Goal: Information Seeking & Learning: Obtain resource

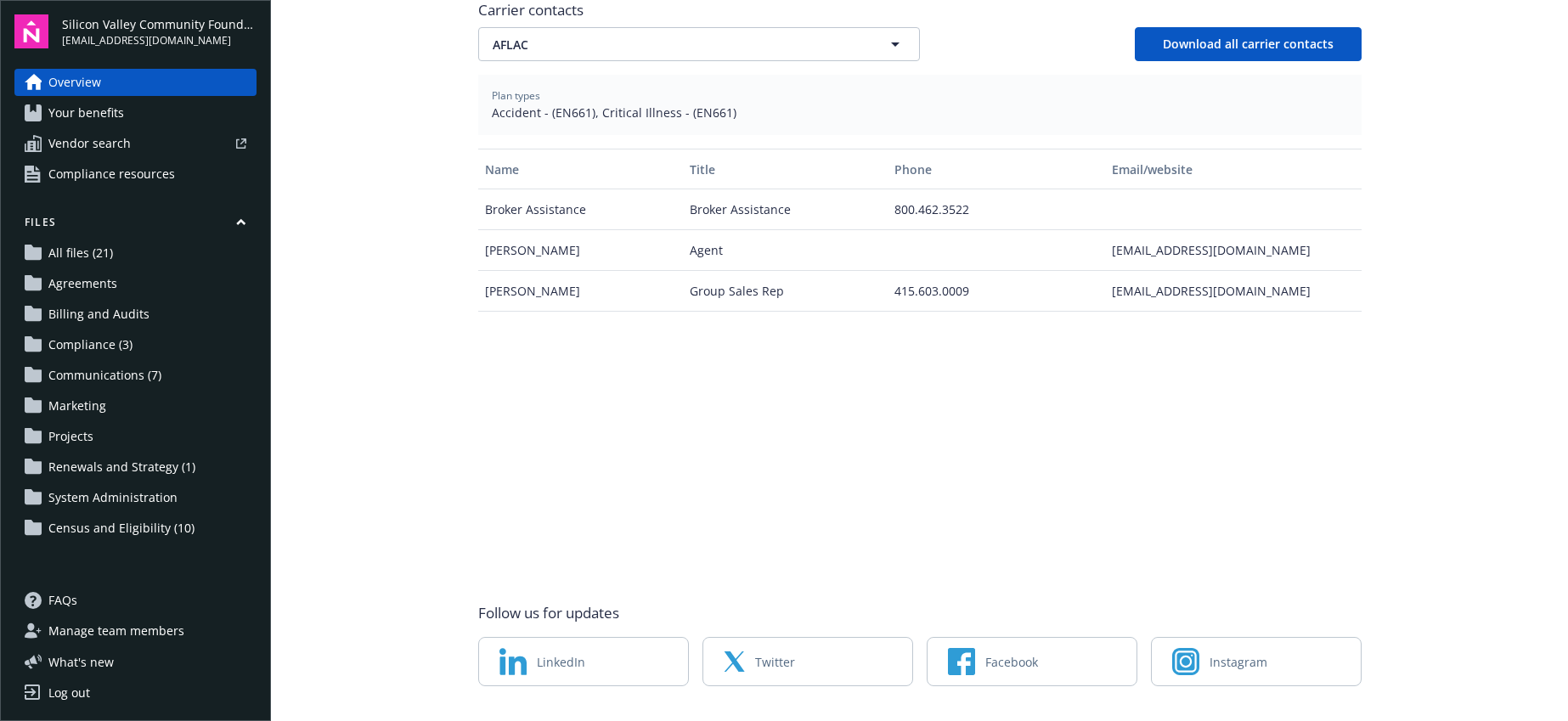
scroll to position [695, 0]
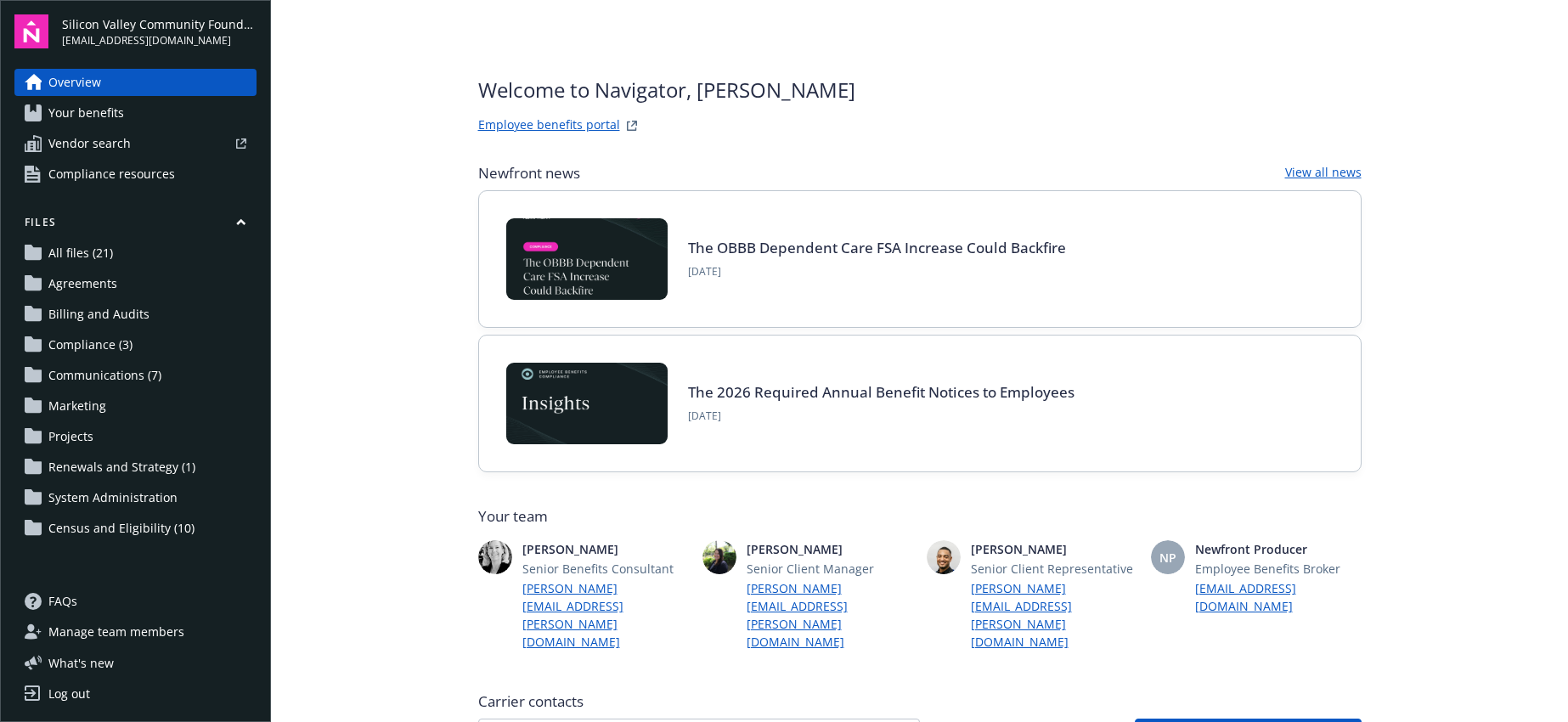
click at [179, 167] on link "Compliance resources" at bounding box center [135, 175] width 242 height 27
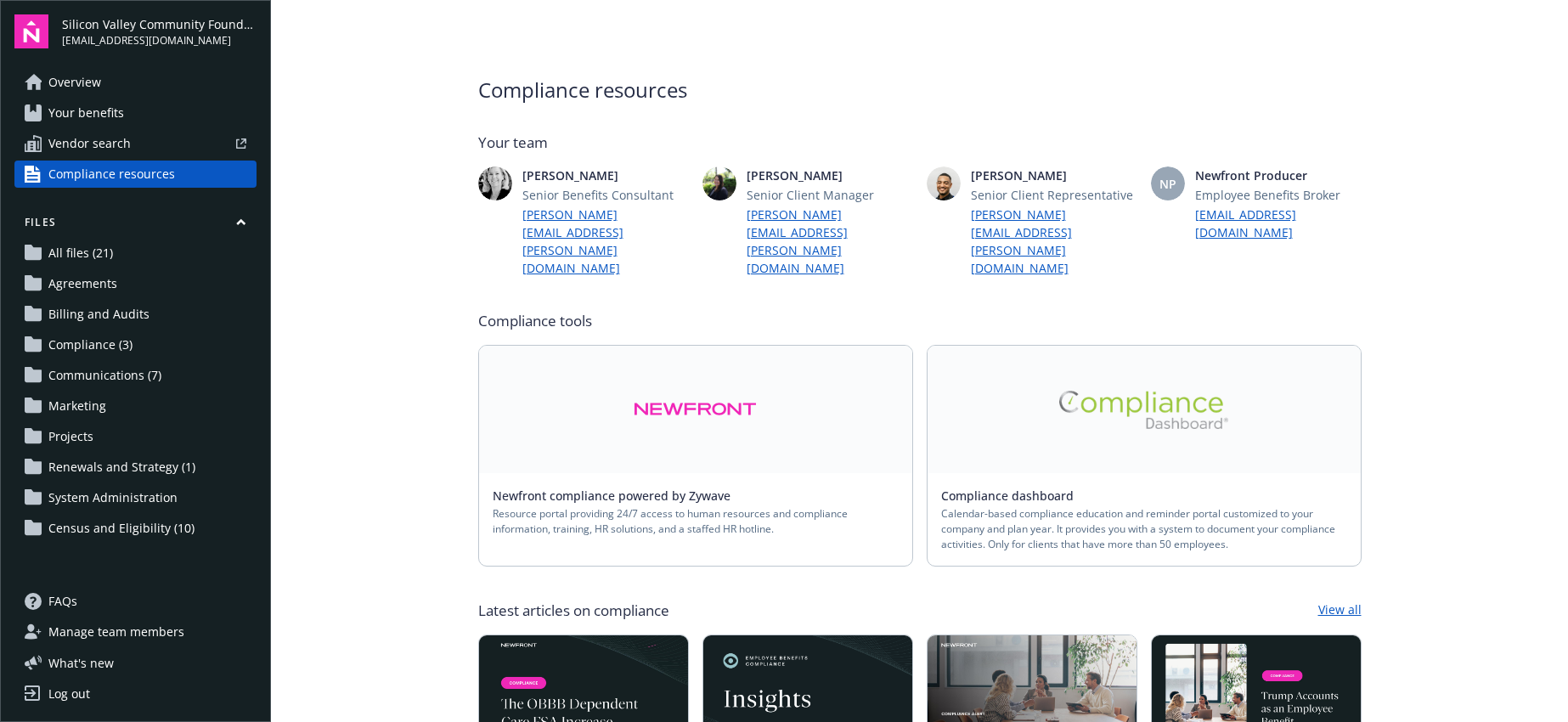
click at [1038, 387] on link at bounding box center [1144, 409] width 433 height 127
